Goal: Task Accomplishment & Management: Manage account settings

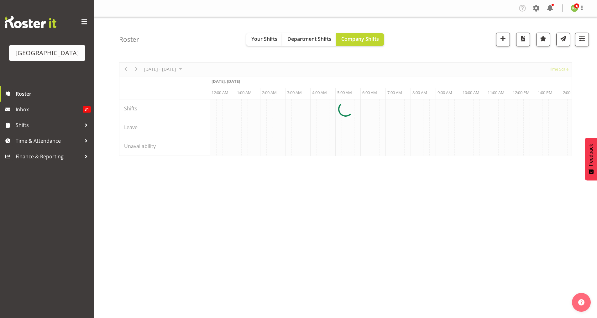
scroll to position [0, 2405]
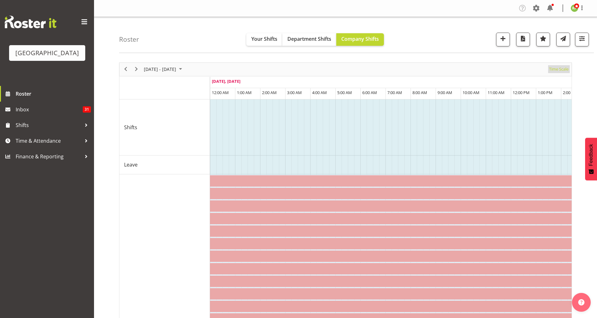
click at [560, 67] on span "Time Scale" at bounding box center [558, 69] width 21 height 8
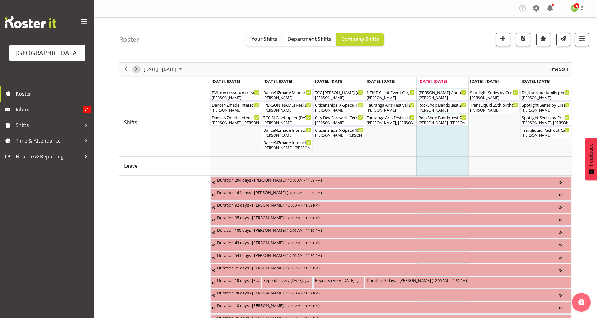
click at [135, 70] on span "Next" at bounding box center [136, 69] width 8 height 8
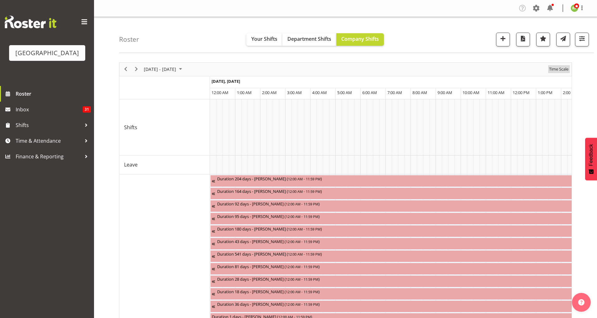
drag, startPoint x: 559, startPoint y: 66, endPoint x: 558, endPoint y: 69, distance: 3.2
click at [558, 67] on span "Time Scale" at bounding box center [558, 69] width 21 height 8
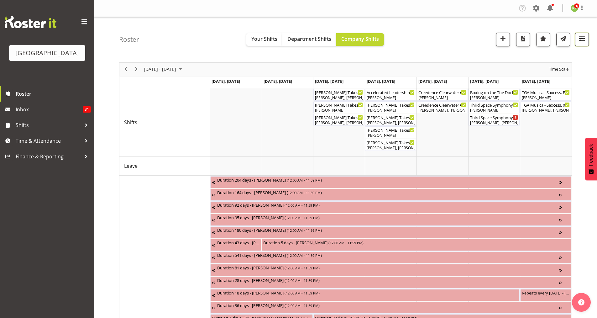
click at [579, 41] on span "button" at bounding box center [581, 38] width 8 height 8
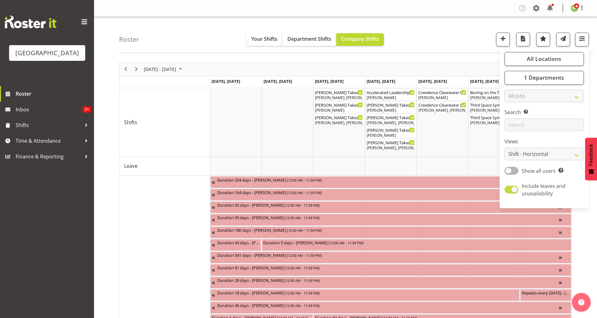
drag, startPoint x: 513, startPoint y: 189, endPoint x: 509, endPoint y: 185, distance: 5.5
click at [513, 189] on span at bounding box center [511, 189] width 14 height 8
click at [508, 189] on input "Include leaves and unavailability" at bounding box center [506, 189] width 4 height 4
checkbox input "false"
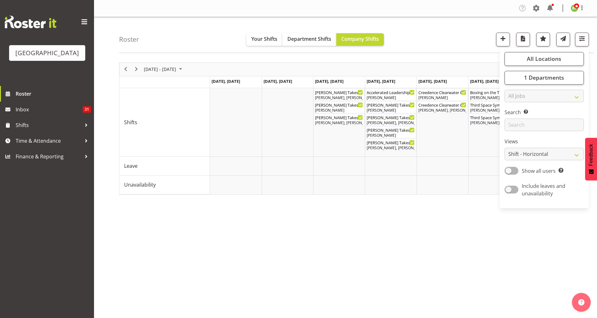
click at [452, 44] on div "Roster Your Shifts Department Shifts Company Shifts All Locations Clear Baycour…" at bounding box center [356, 35] width 474 height 36
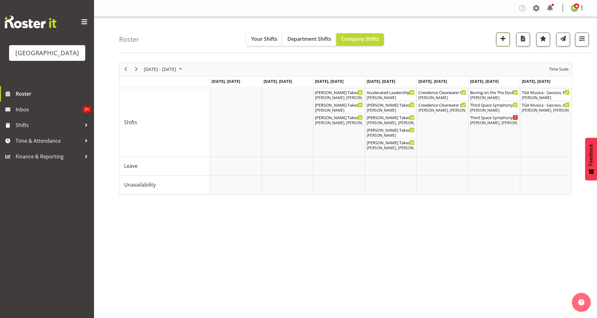
drag, startPoint x: 502, startPoint y: 40, endPoint x: 499, endPoint y: 44, distance: 4.7
click at [501, 40] on span "button" at bounding box center [503, 38] width 8 height 8
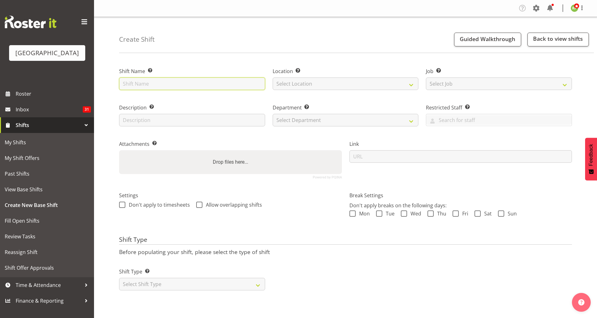
click at [149, 86] on input "text" at bounding box center [192, 83] width 146 height 13
drag, startPoint x: 148, startPoint y: 85, endPoint x: 147, endPoint y: 95, distance: 9.1
click at [148, 85] on input "text" at bounding box center [192, 83] width 146 height 13
type input "Test Shift. Non Rostered"
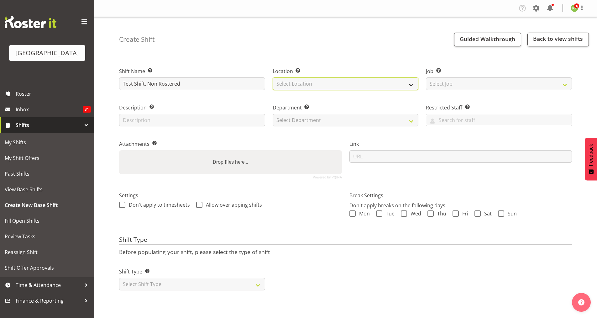
click at [287, 87] on select "Select Location Baycourt Community and Arts Centre Cargo Shed Historic Village" at bounding box center [345, 83] width 146 height 13
select select "1118"
click at [272, 77] on select "Select Location Baycourt Community and Arts Centre Cargo Shed Historic Village" at bounding box center [345, 83] width 146 height 13
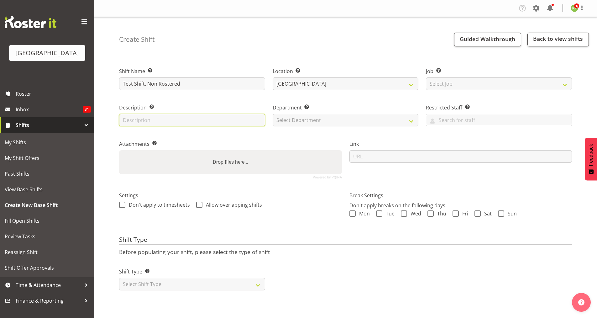
click at [185, 125] on input "text" at bounding box center [192, 120] width 146 height 13
type input "Test Shift"
click at [292, 122] on select "Select Department Baycourt Box Office Baycourt Front of House Baycourt Technica…" at bounding box center [345, 120] width 146 height 13
select select "791"
click at [272, 114] on select "Select Department Baycourt Box Office Baycourt Front of House Baycourt Technica…" at bounding box center [345, 120] width 146 height 13
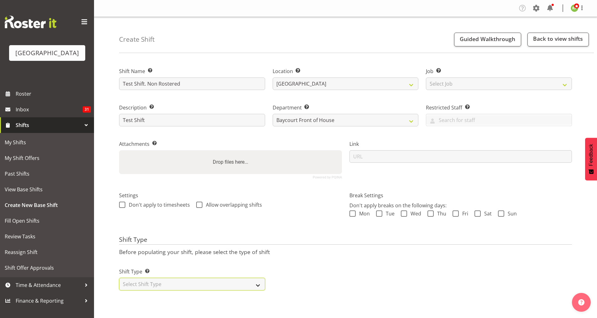
click at [216, 285] on select "Select Shift Type One Off Shift Recurring Shift Rotating Shift" at bounding box center [192, 283] width 146 height 13
select select "one_off"
click at [119, 277] on select "Select Shift Type One Off Shift Recurring Shift Rotating Shift" at bounding box center [192, 283] width 146 height 13
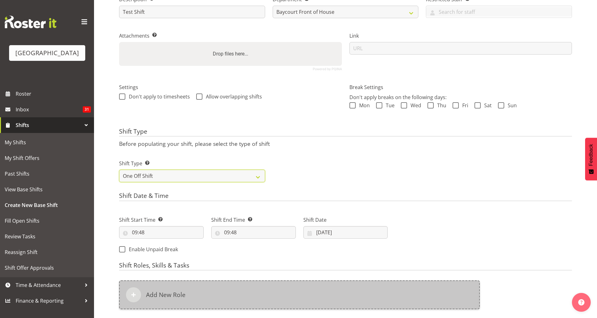
scroll to position [167, 0]
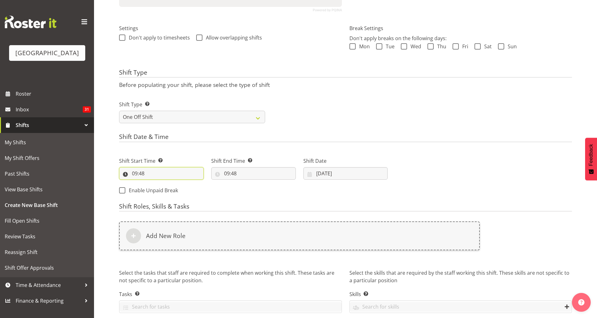
click at [151, 172] on input "09:48" at bounding box center [161, 173] width 85 height 13
click at [163, 192] on select "00 01 02 03 04 05 06 07 08 09 10 11 12 13 14 15 16 17 18 19 20 21 22 23" at bounding box center [162, 189] width 14 height 13
select select "8"
click at [155, 183] on select "00 01 02 03 04 05 06 07 08 09 10 11 12 13 14 15 16 17 18 19 20 21 22 23" at bounding box center [162, 189] width 14 height 13
type input "08:48"
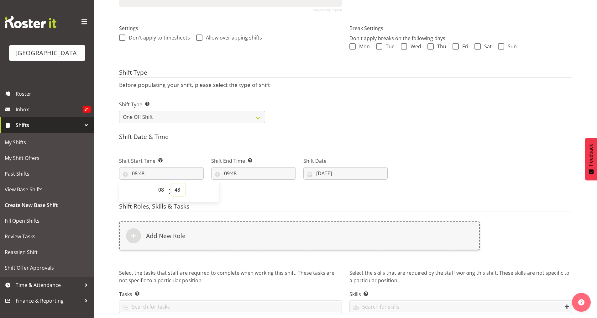
drag, startPoint x: 178, startPoint y: 191, endPoint x: 180, endPoint y: 188, distance: 3.8
click at [178, 191] on select "00 01 02 03 04 05 06 07 08 09 10 11 12 13 14 15 16 17 18 19 20 21 22 23 24 25 2…" at bounding box center [178, 189] width 14 height 13
select select "30"
click at [171, 183] on select "00 01 02 03 04 05 06 07 08 09 10 11 12 13 14 15 16 17 18 19 20 21 22 23 24 25 2…" at bounding box center [178, 189] width 14 height 13
type input "08:30"
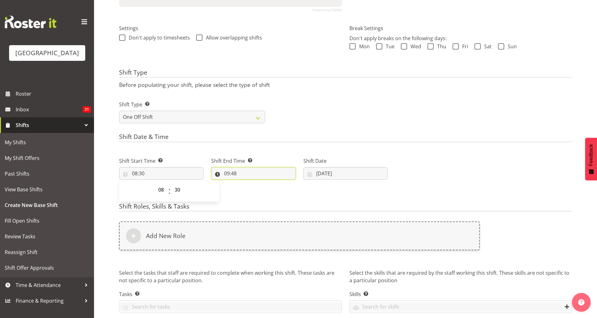
click at [233, 173] on input "09:48" at bounding box center [253, 173] width 85 height 13
click at [228, 172] on input "09:48" at bounding box center [253, 173] width 85 height 13
click at [252, 193] on select "00 01 02 03 04 05 06 07 08 09 10 11 12 13 14 15 16 17 18 19 20 21 22 23" at bounding box center [254, 189] width 14 height 13
select select "16"
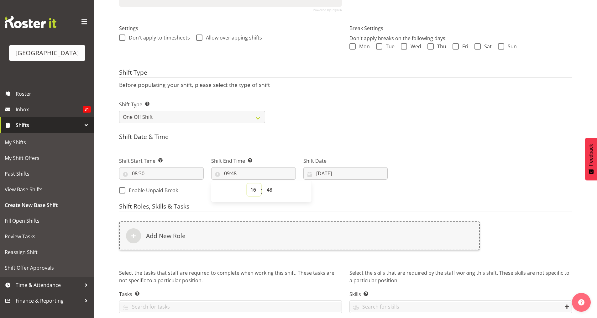
click at [247, 183] on select "00 01 02 03 04 05 06 07 08 09 10 11 12 13 14 15 16 17 18 19 20 21 22 23" at bounding box center [254, 189] width 14 height 13
type input "16:48"
click at [268, 192] on select "00 01 02 03 04 05 06 07 08 09 10 11 12 13 14 15 16 17 18 19 20 21 22 23 24 25 2…" at bounding box center [270, 189] width 14 height 13
select select "0"
click at [263, 183] on select "00 01 02 03 04 05 06 07 08 09 10 11 12 13 14 15 16 17 18 19 20 21 22 23 24 25 2…" at bounding box center [270, 189] width 14 height 13
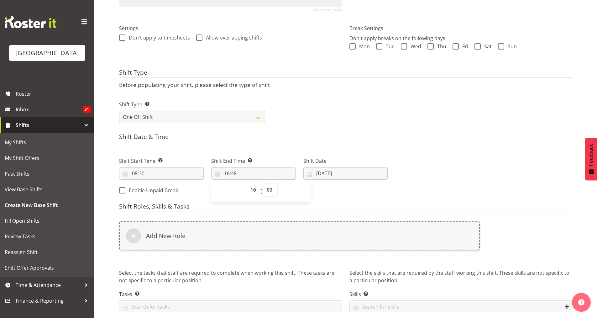
type input "16:00"
click at [336, 173] on input "15/08/2025" at bounding box center [345, 173] width 85 height 13
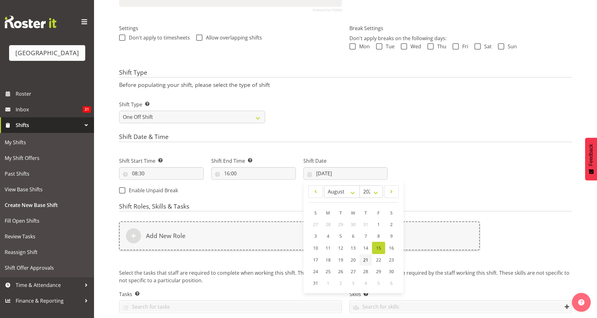
click at [366, 260] on span "21" at bounding box center [365, 259] width 5 height 6
type input "21/08/2025"
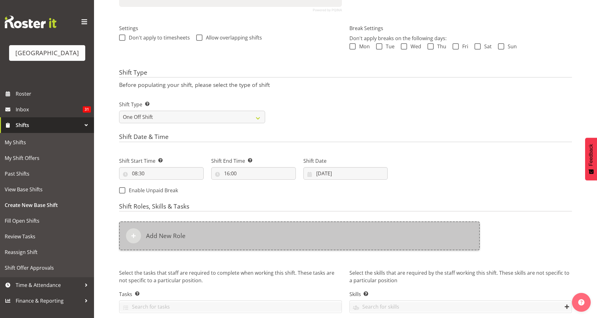
click at [166, 235] on h6 "Add New Role" at bounding box center [165, 236] width 39 height 8
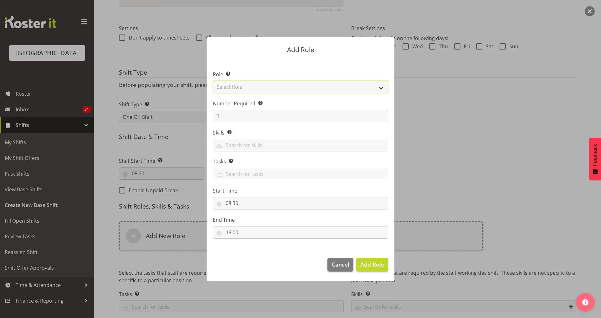
click at [379, 88] on select "Select Role Audio Bar Bar Runner Bar Training Box Office Cargo Shed Venue Rep C…" at bounding box center [300, 86] width 175 height 13
click at [213, 80] on select "Select Role Audio Bar Bar Runner Bar Training Box Office Cargo Shed Venue Rep C…" at bounding box center [300, 86] width 175 height 13
click at [293, 86] on select "Audio Bar Bar Runner Bar Training Box Office Cargo Shed Venue Rep Catering Door…" at bounding box center [300, 86] width 175 height 13
select select "1349"
click at [213, 80] on select "Audio Bar Bar Runner Bar Training Box Office Cargo Shed Venue Rep Catering Door…" at bounding box center [300, 86] width 175 height 13
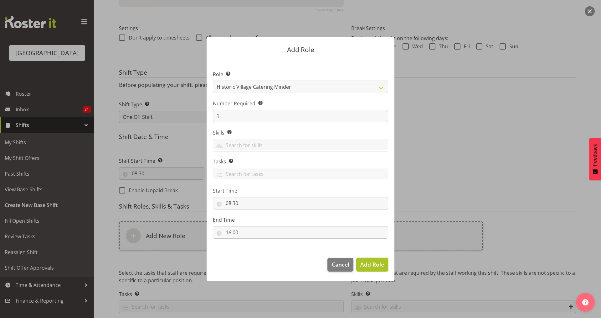
click at [371, 267] on span "Add Role" at bounding box center [372, 264] width 24 height 8
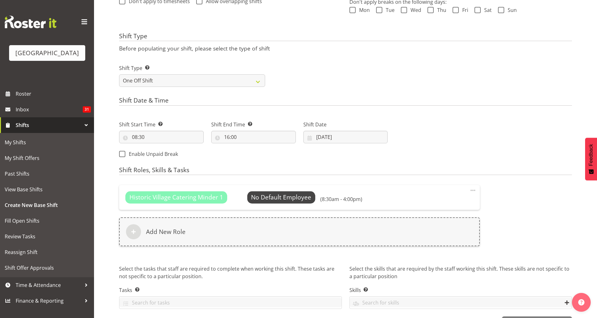
scroll to position [225, 0]
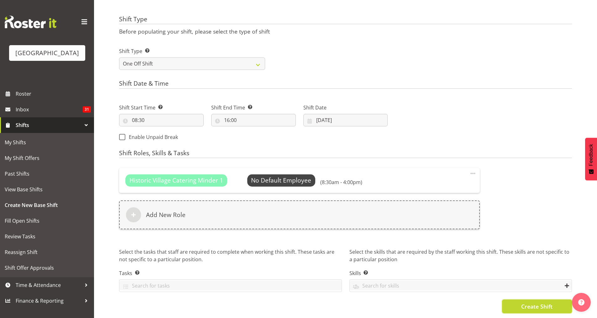
click at [540, 302] on span "Create Shift" at bounding box center [536, 306] width 31 height 8
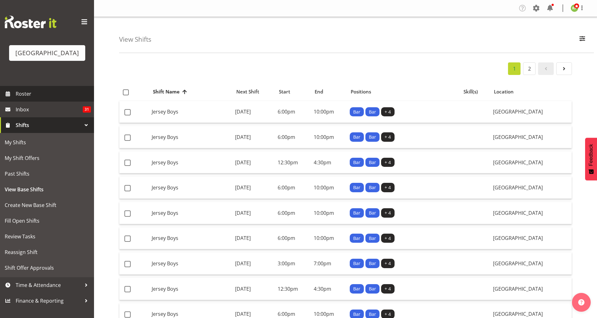
click at [18, 98] on span "Roster" at bounding box center [53, 93] width 75 height 9
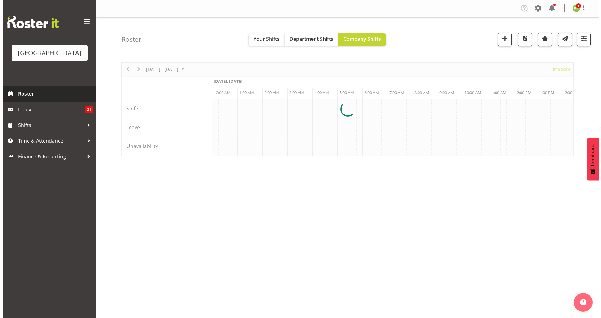
scroll to position [0, 2405]
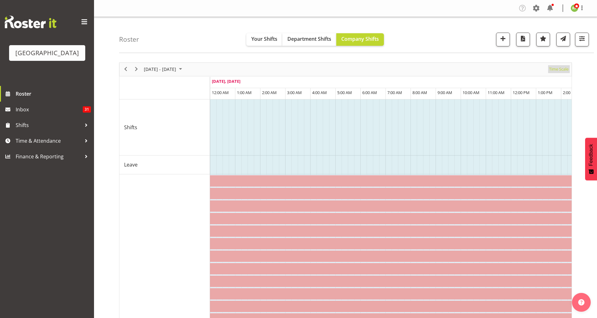
click at [561, 73] on span "Time Scale" at bounding box center [558, 69] width 21 height 8
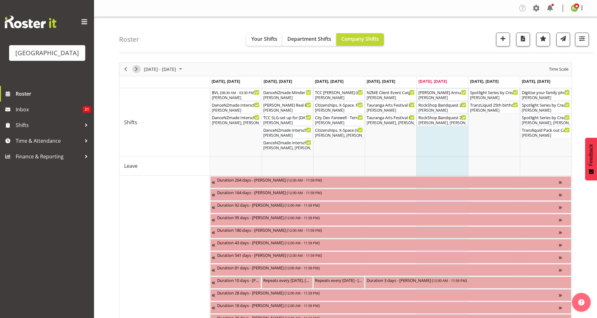
click at [137, 69] on span "Next" at bounding box center [136, 69] width 8 height 8
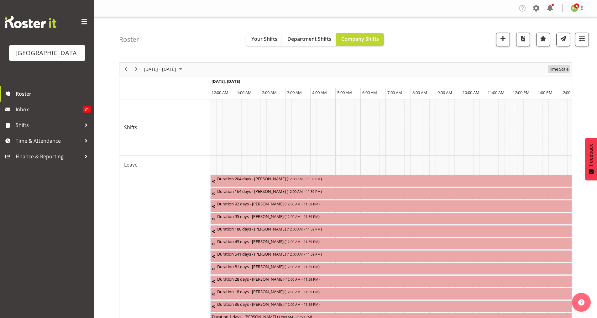
click at [564, 70] on span "Time Scale" at bounding box center [558, 69] width 21 height 8
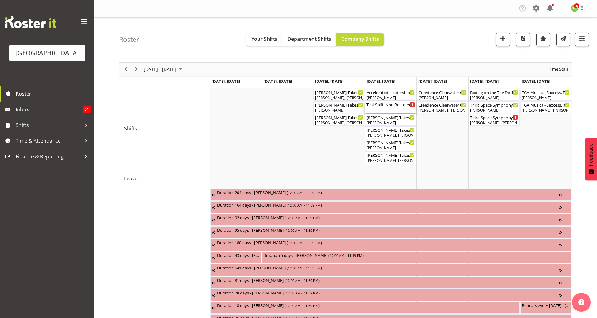
click at [391, 110] on div "Test Shift. Non Rostered ( 08:30 AM - 04:00 PM )" at bounding box center [390, 107] width 49 height 12
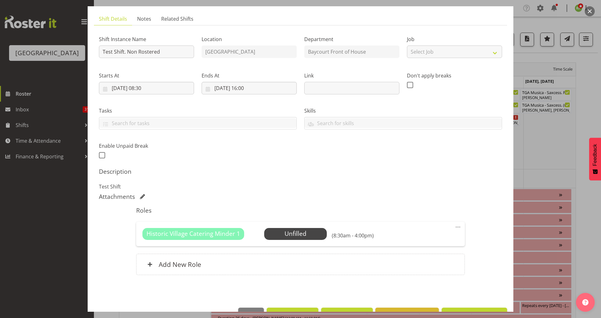
scroll to position [57, 0]
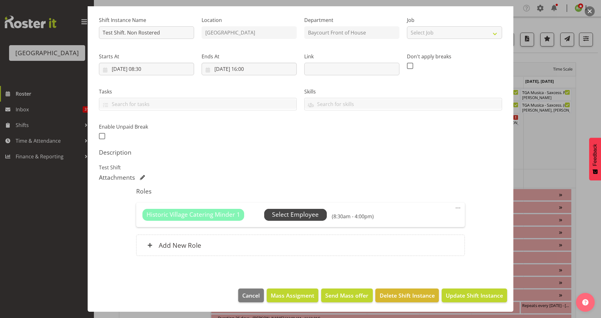
click at [300, 212] on span "Select Employee" at bounding box center [295, 214] width 47 height 9
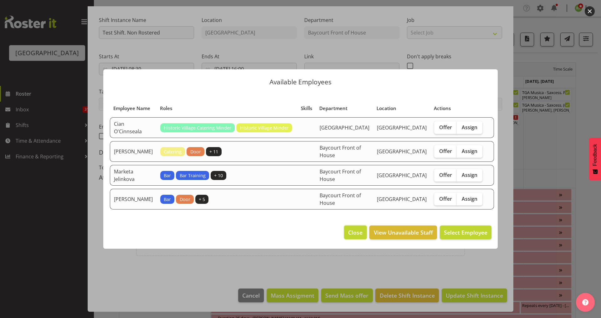
click at [356, 236] on span "Close" at bounding box center [355, 232] width 14 height 8
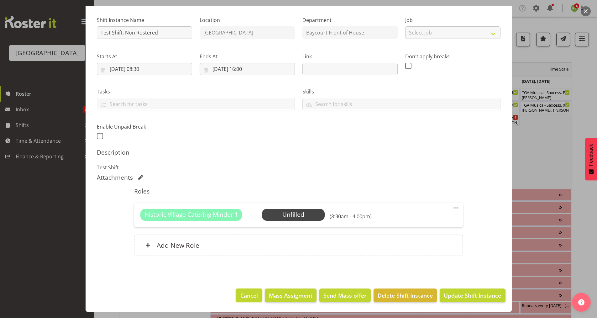
click at [248, 293] on span "Cancel" at bounding box center [249, 295] width 18 height 8
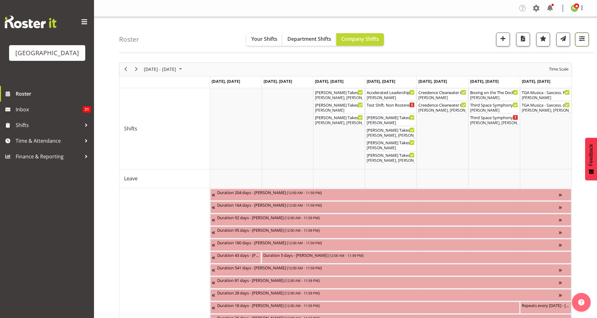
click at [582, 39] on span "button" at bounding box center [581, 38] width 8 height 8
click at [579, 39] on span "button" at bounding box center [581, 38] width 8 height 8
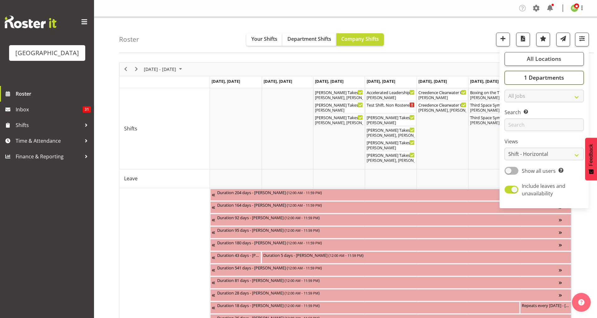
click at [533, 78] on span "1 Departments" at bounding box center [544, 78] width 40 height 8
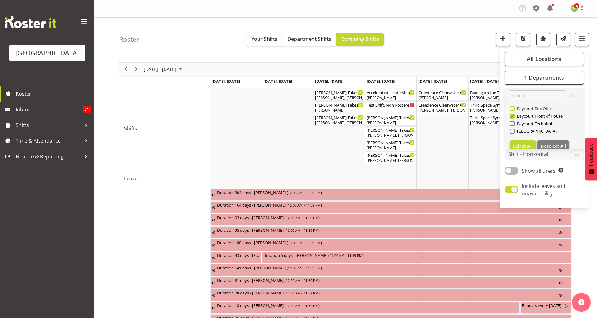
click at [513, 107] on span at bounding box center [511, 108] width 5 height 5
click at [513, 107] on input "Baycourt Box Office" at bounding box center [511, 108] width 4 height 4
checkbox input "true"
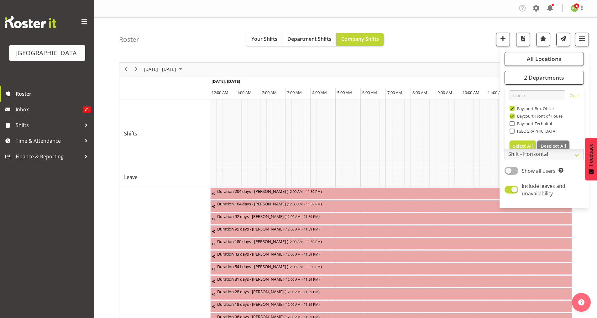
click at [478, 37] on div "Roster Your Shifts Department Shifts Company Shifts All Locations Clear Baycour…" at bounding box center [356, 35] width 474 height 36
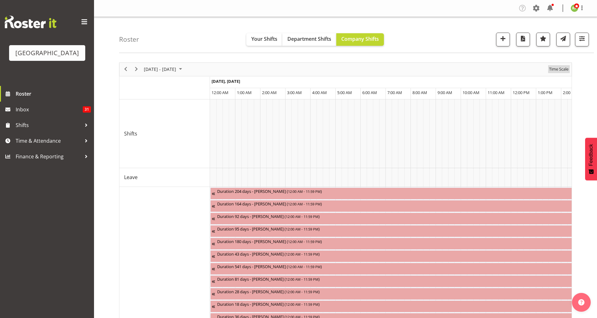
click at [555, 68] on span "Time Scale" at bounding box center [558, 69] width 21 height 8
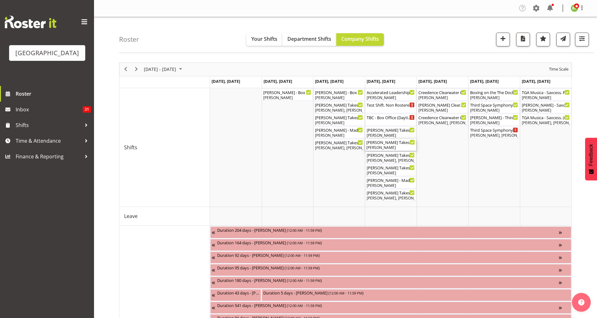
click at [383, 144] on div "Mad Pearce Takes Flight - Box Office ( 01:30 PM - 03:30 PM )" at bounding box center [390, 142] width 49 height 6
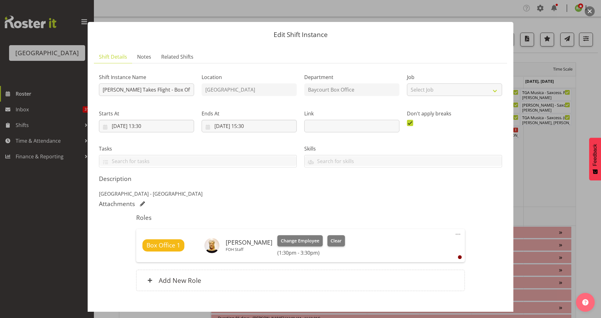
click at [588, 10] on button "button" at bounding box center [590, 11] width 10 height 10
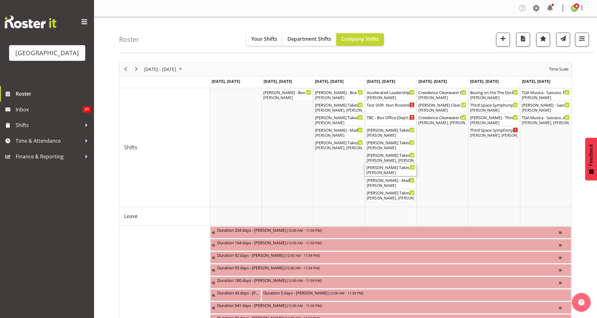
click at [387, 165] on div "Mad Pearce Takes Flight FOHM shift ( 04:15 PM - 08:15 PM )" at bounding box center [390, 167] width 49 height 6
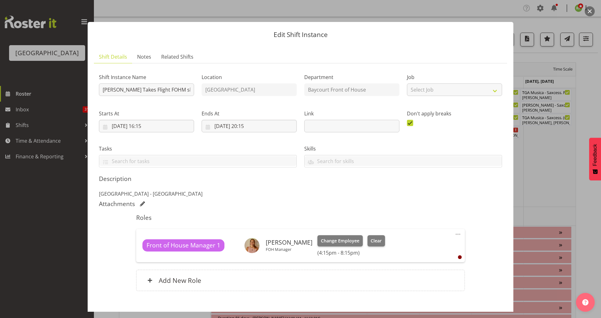
click at [588, 12] on button "button" at bounding box center [590, 11] width 10 height 10
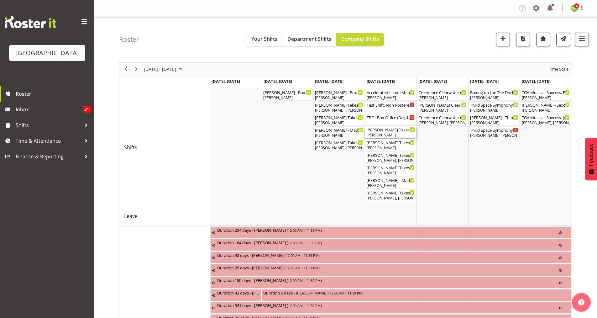
click at [382, 133] on div "Aaron Smart" at bounding box center [390, 135] width 49 height 6
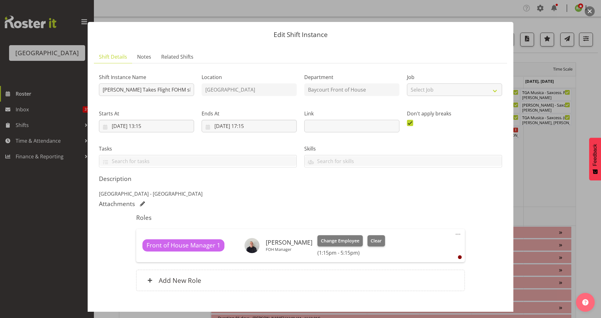
click at [592, 10] on button "button" at bounding box center [590, 11] width 10 height 10
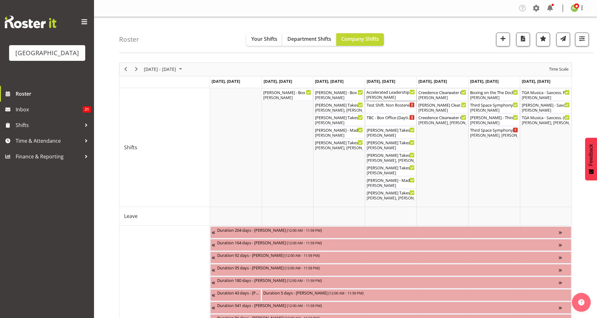
click at [391, 94] on div "Accelerated Leadership 2 ( 08:30 AM - 05:00 PM )" at bounding box center [390, 92] width 49 height 6
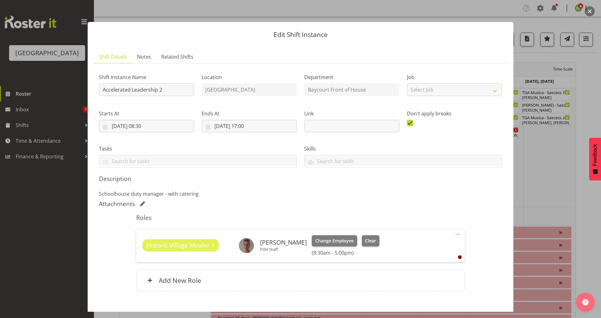
click at [592, 10] on button "button" at bounding box center [590, 11] width 10 height 10
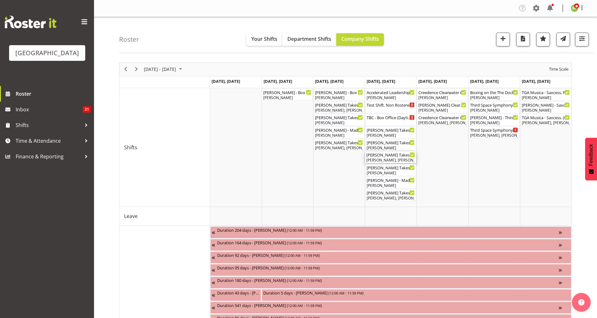
click at [387, 156] on div "Mad Pearce Takes Flight ( 02:00 PM - 05:00 PM )" at bounding box center [390, 154] width 49 height 6
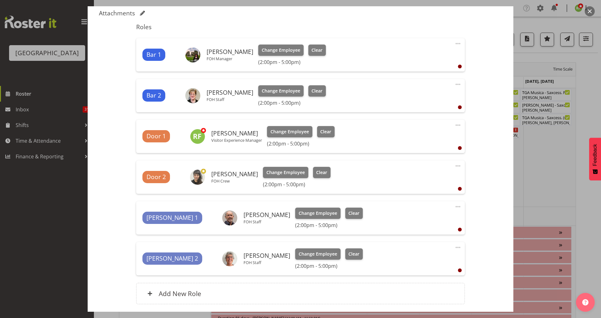
scroll to position [209, 0]
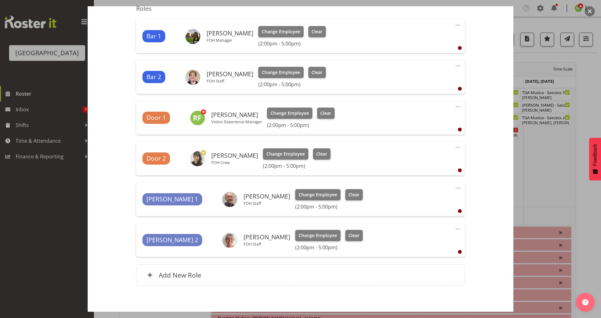
click at [587, 13] on button "button" at bounding box center [590, 11] width 10 height 10
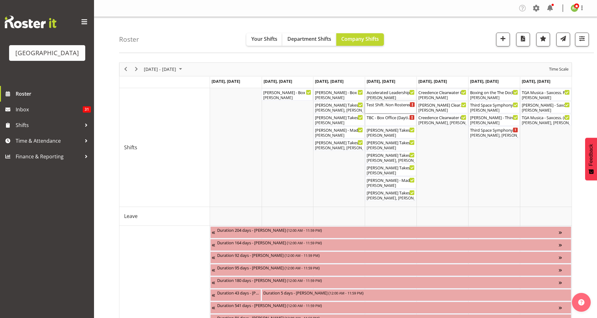
click at [384, 108] on div "Test Shift. Non Rostered ( 08:30 AM - 04:00 PM )" at bounding box center [390, 107] width 49 height 12
click at [0, 0] on div at bounding box center [0, 0] width 0 height 0
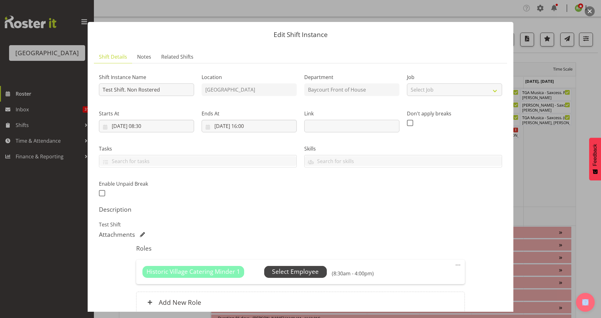
click at [294, 268] on span "Select Employee" at bounding box center [295, 271] width 47 height 9
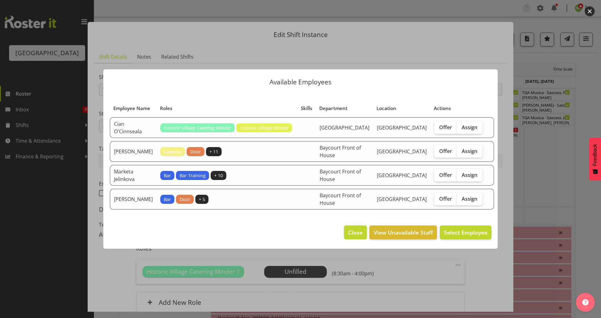
click at [355, 236] on span "Close" at bounding box center [355, 232] width 14 height 8
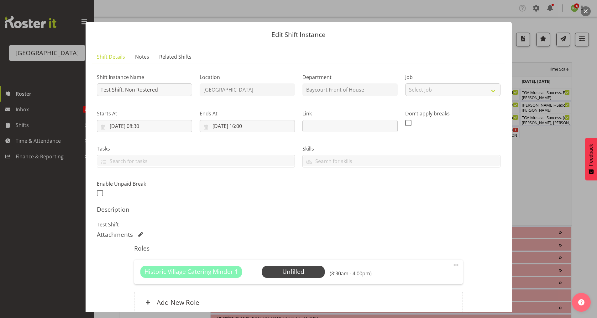
click at [586, 10] on button "button" at bounding box center [585, 11] width 10 height 10
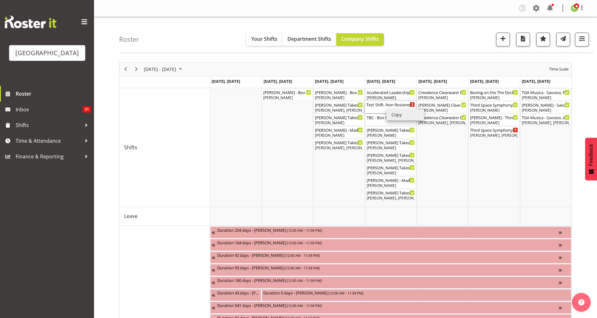
click at [379, 109] on div "Test Shift. Non Rostered ( 08:30 AM - 04:00 PM )" at bounding box center [390, 107] width 49 height 12
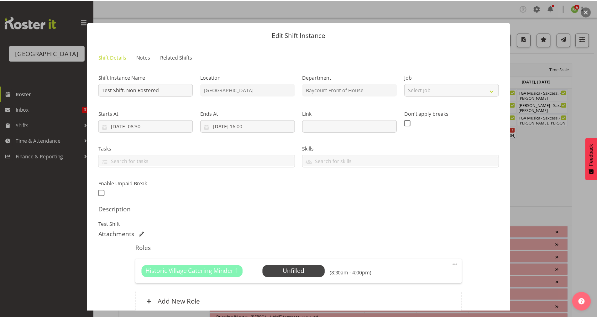
scroll to position [57, 0]
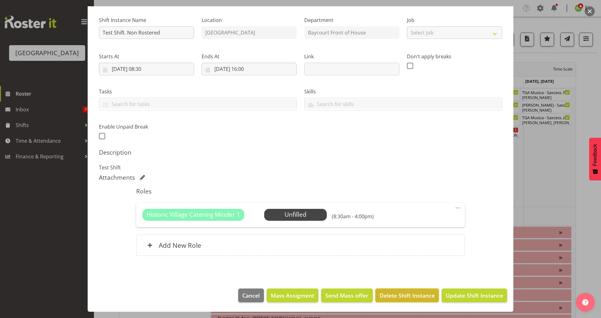
click at [398, 296] on span "Delete Shift Instance" at bounding box center [407, 295] width 55 height 8
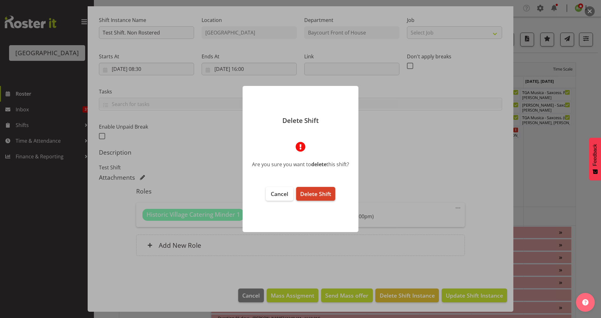
click at [315, 193] on span "Delete Shift" at bounding box center [315, 194] width 31 height 8
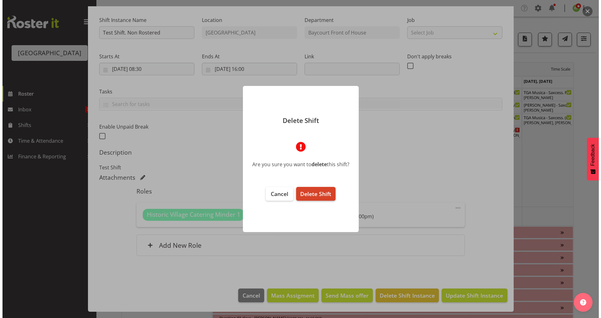
scroll to position [32, 0]
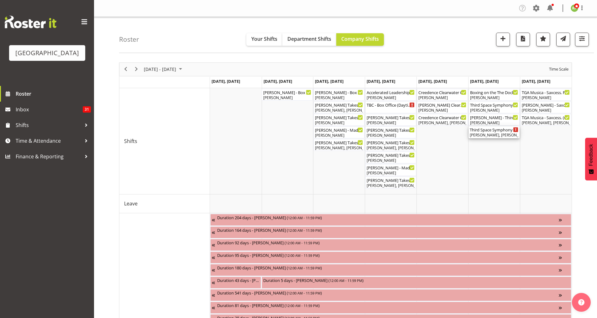
click at [496, 130] on div "Third Space Symphony ( 06:30 PM - 10:30 PM )" at bounding box center [493, 129] width 49 height 6
click at [0, 0] on div at bounding box center [0, 0] width 0 height 0
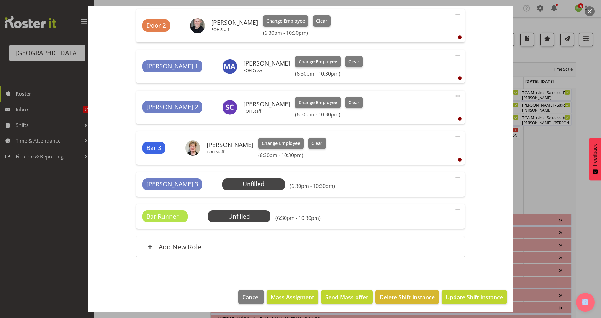
scroll to position [343, 0]
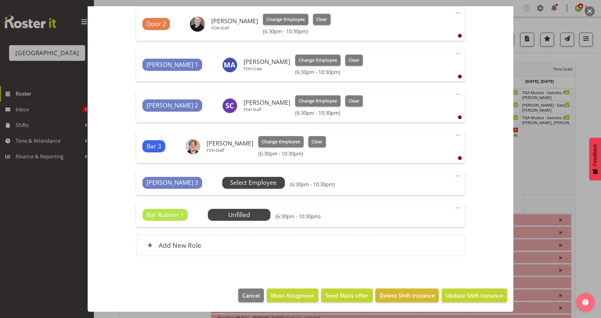
click at [230, 185] on span "Select Employee" at bounding box center [253, 182] width 47 height 9
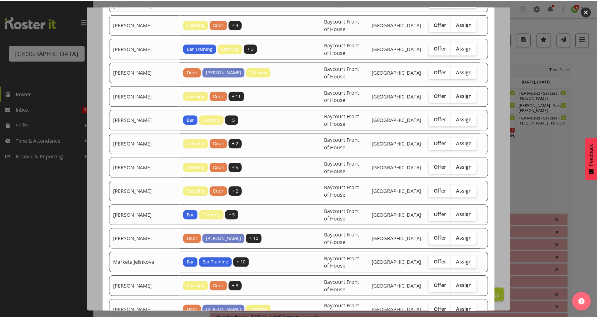
scroll to position [0, 0]
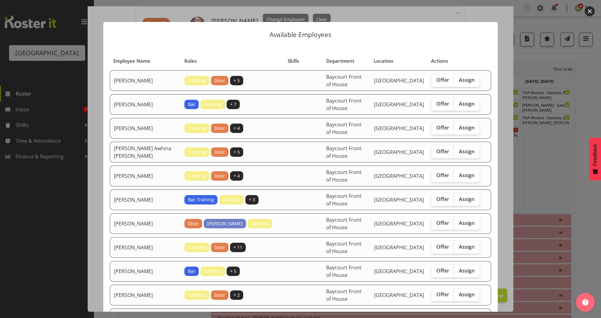
click at [591, 9] on button "button" at bounding box center [590, 11] width 10 height 10
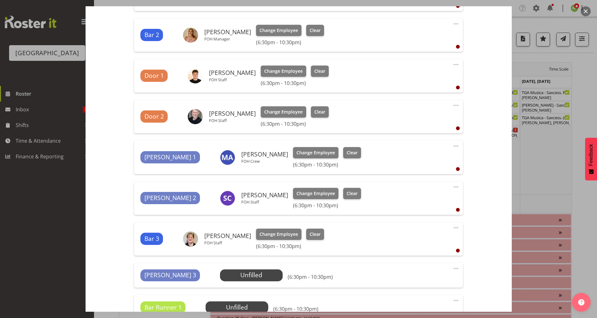
scroll to position [302, 0]
